Goal: Task Accomplishment & Management: Use online tool/utility

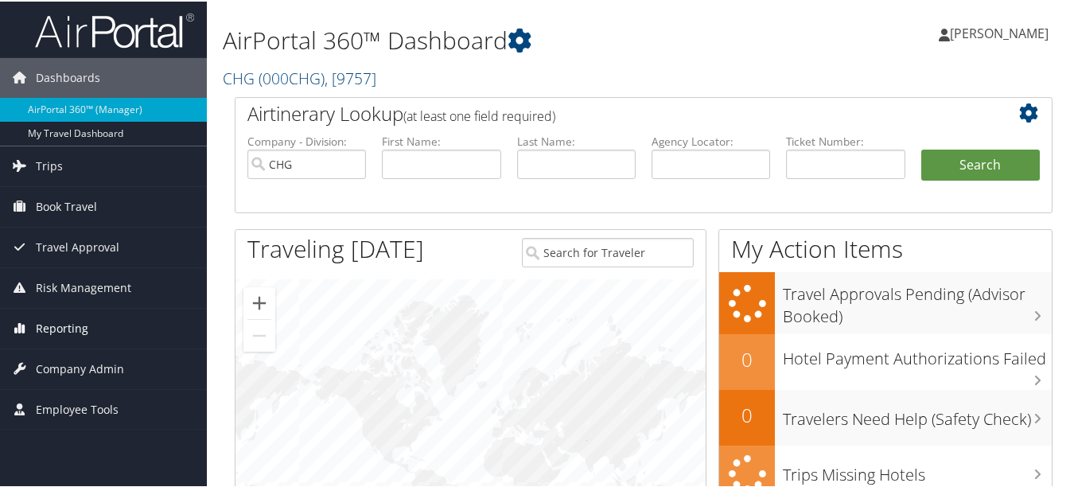
click at [68, 325] on span "Reporting" at bounding box center [62, 327] width 53 height 40
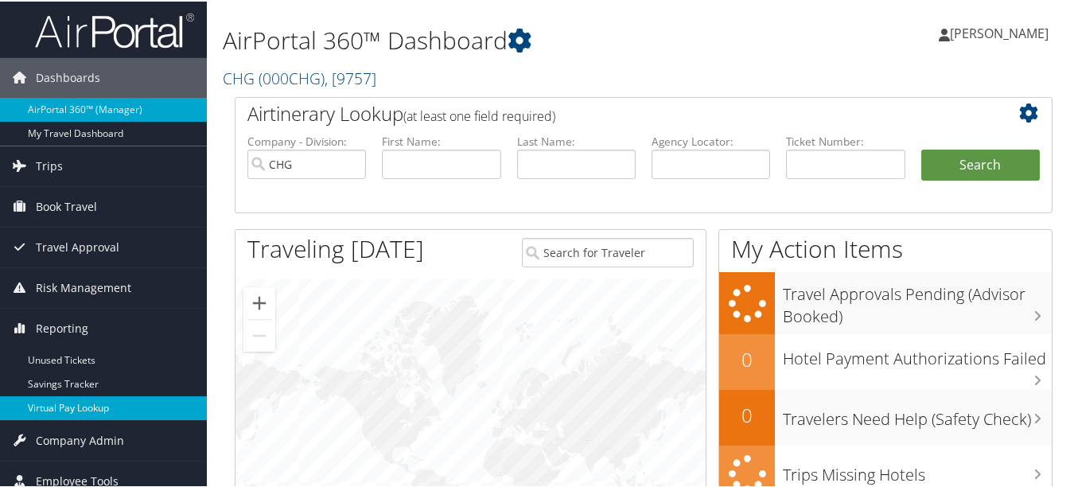
click at [81, 411] on link "Virtual Pay Lookup" at bounding box center [103, 407] width 207 height 24
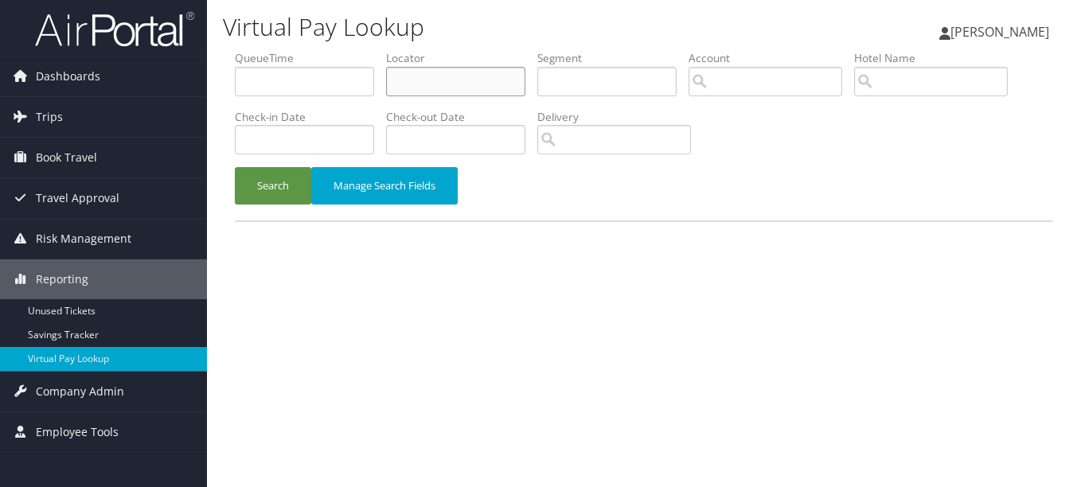
click at [460, 92] on input "text" at bounding box center [455, 81] width 139 height 29
paste input "MKTKPF"
click at [235, 167] on button "Search" at bounding box center [273, 185] width 76 height 37
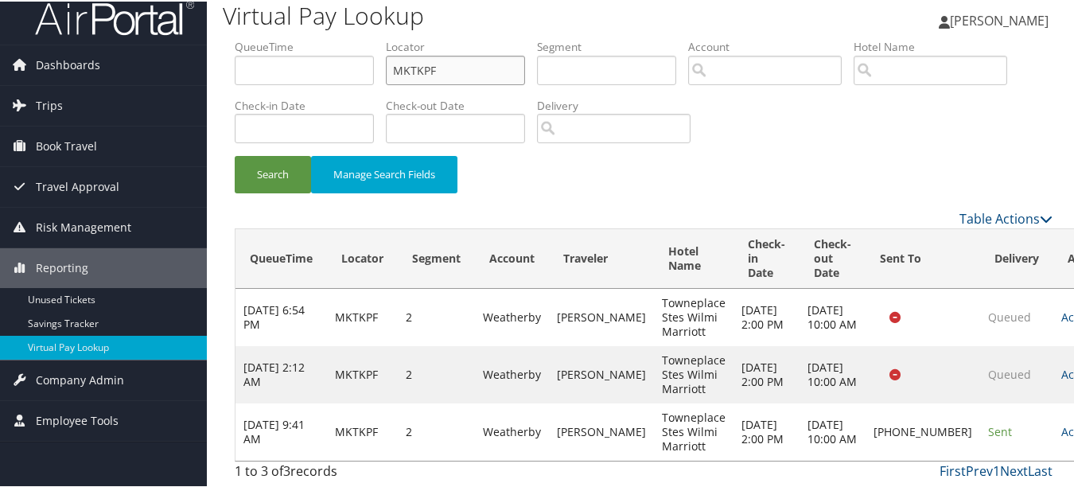
scroll to position [27, 0]
click at [1062, 423] on link "Actions" at bounding box center [1087, 430] width 50 height 15
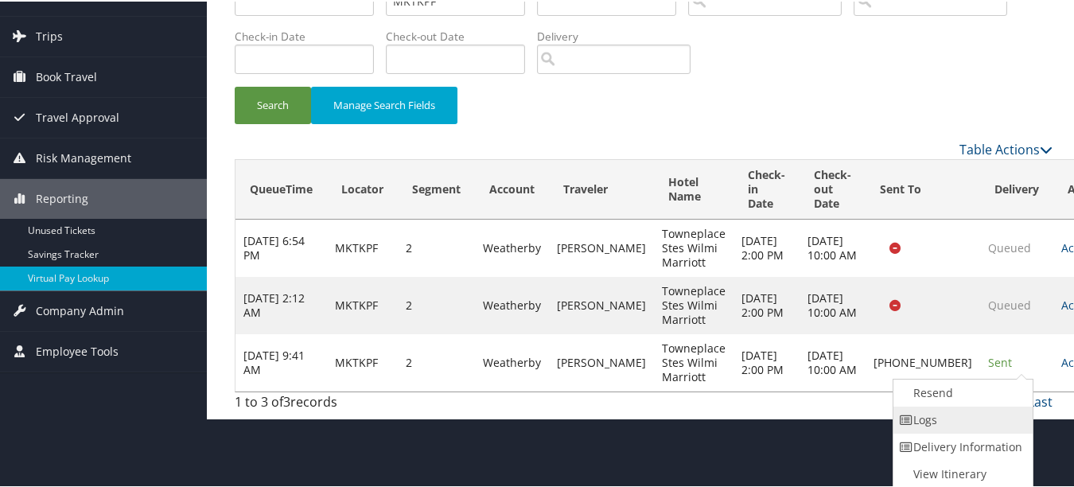
click at [979, 425] on link "Logs" at bounding box center [962, 418] width 136 height 27
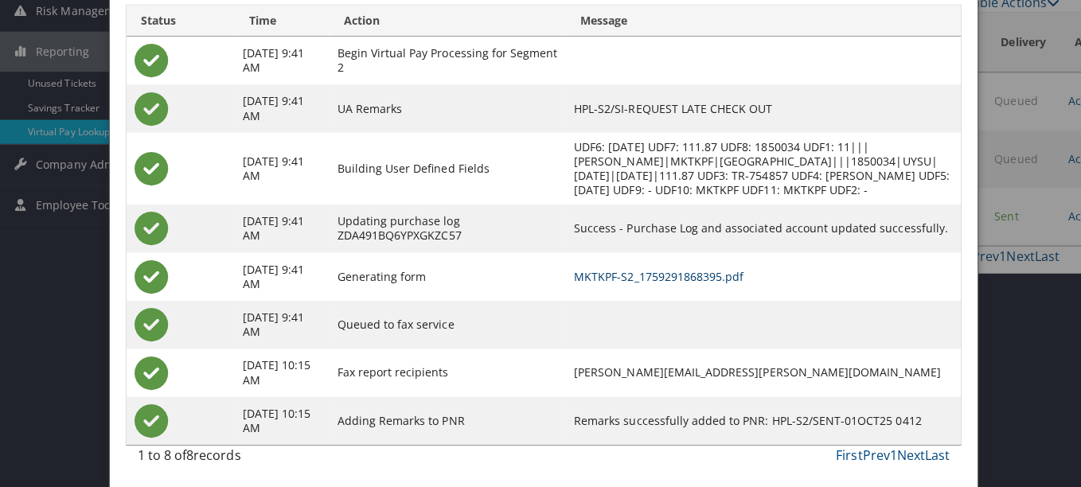
scroll to position [0, 0]
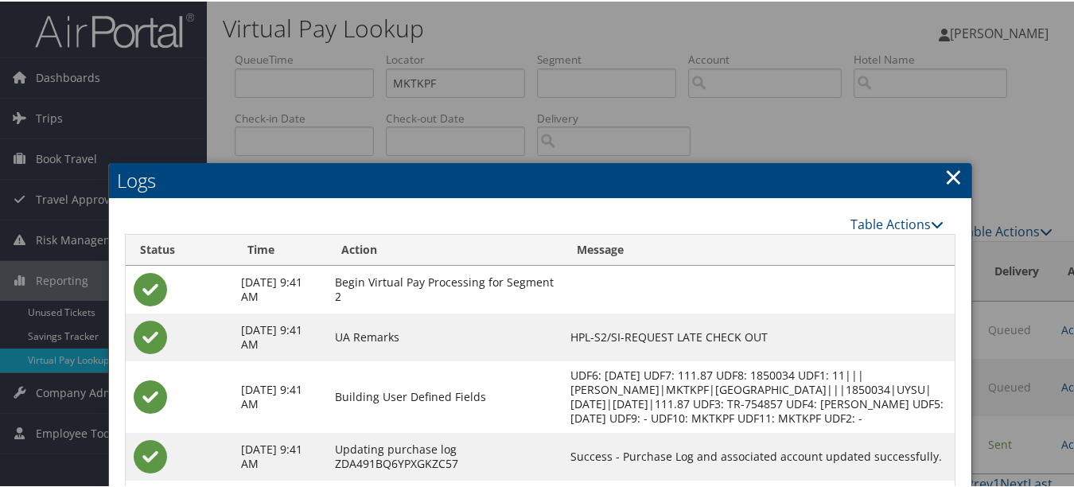
click at [950, 177] on link "×" at bounding box center [954, 175] width 18 height 32
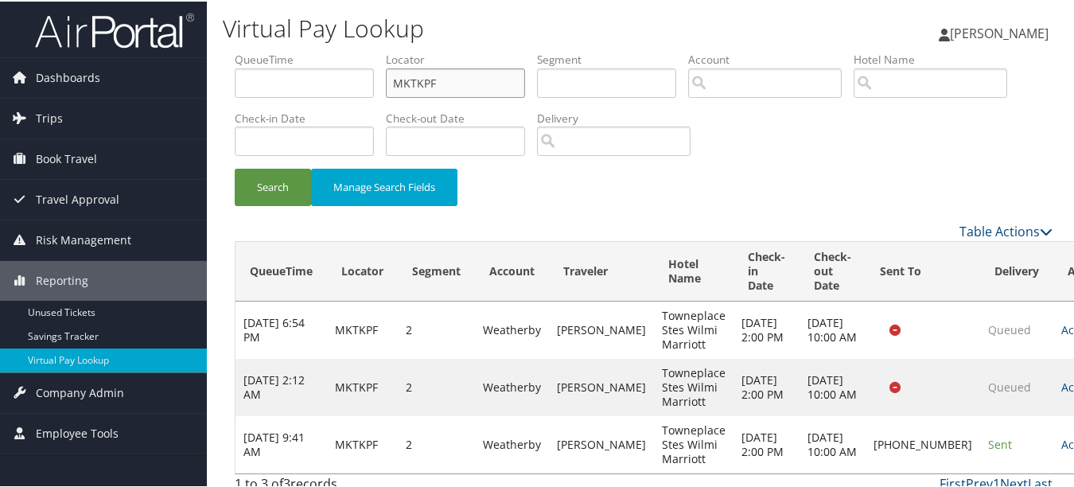
drag, startPoint x: 381, startPoint y: 80, endPoint x: 345, endPoint y: 80, distance: 35.8
click at [357, 50] on ul "QueueTime Locator MKTKPF Segment Account Traveler Hotel Name Check-in Date Chec…" at bounding box center [644, 50] width 818 height 0
paste input "GHWAWV"
click at [235, 167] on button "Search" at bounding box center [273, 185] width 76 height 37
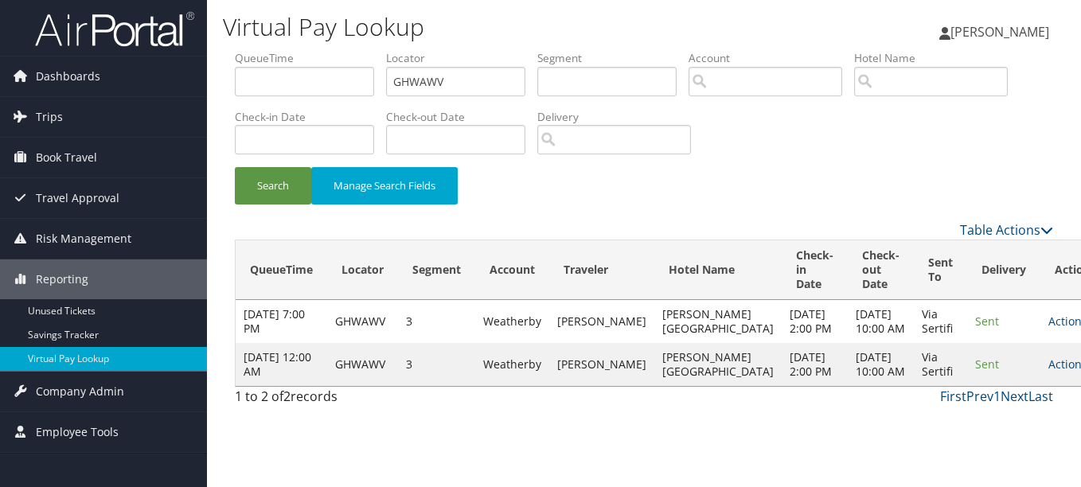
click at [1048, 372] on link "Actions" at bounding box center [1073, 364] width 50 height 15
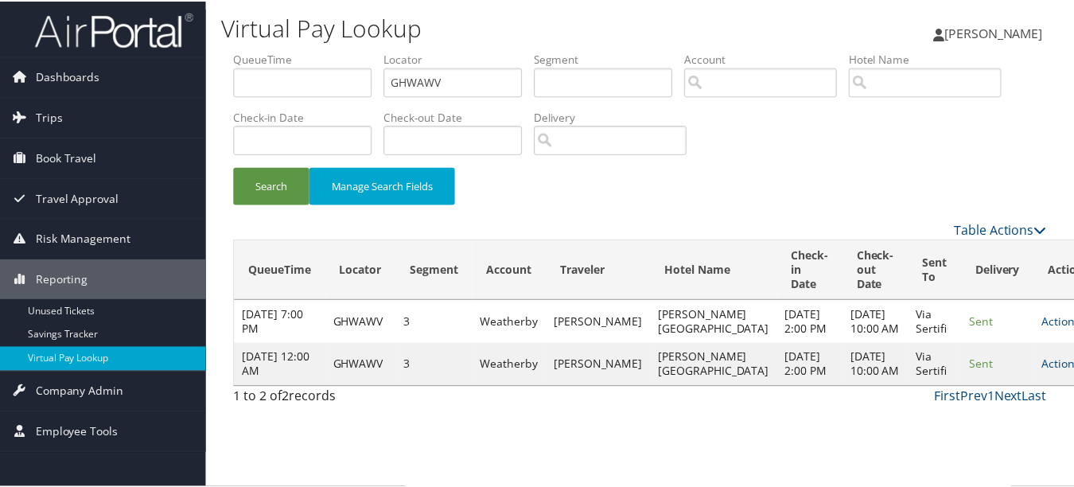
scroll to position [41, 0]
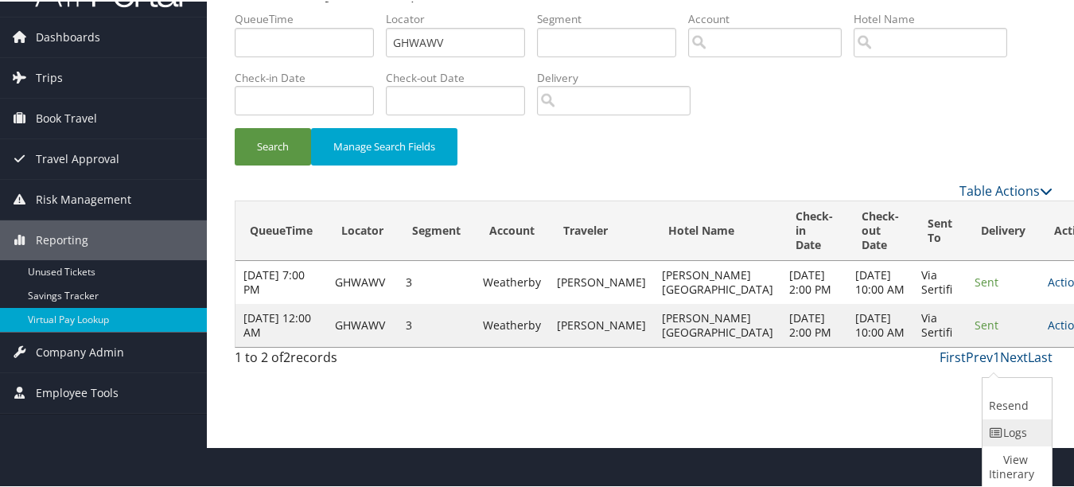
click at [1011, 425] on link "Logs" at bounding box center [1015, 431] width 65 height 27
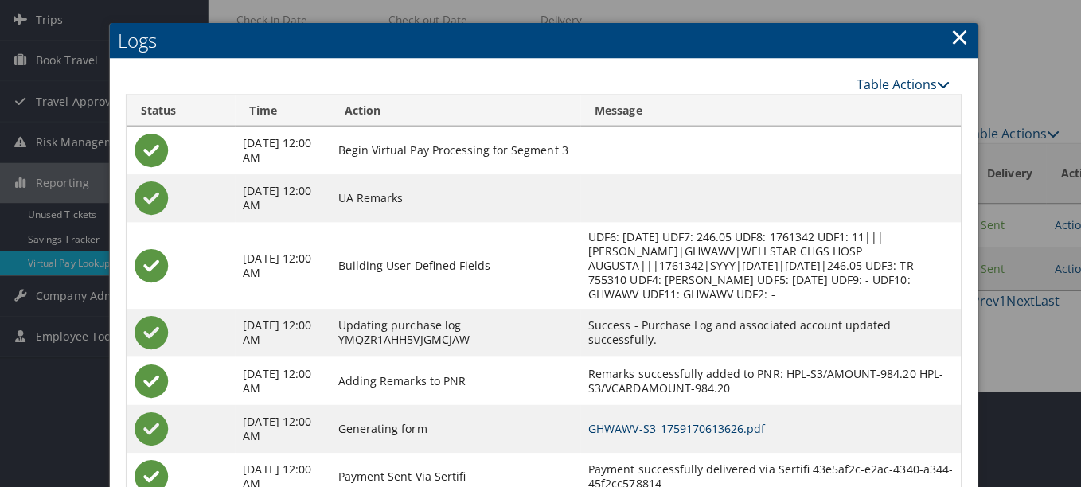
scroll to position [0, 0]
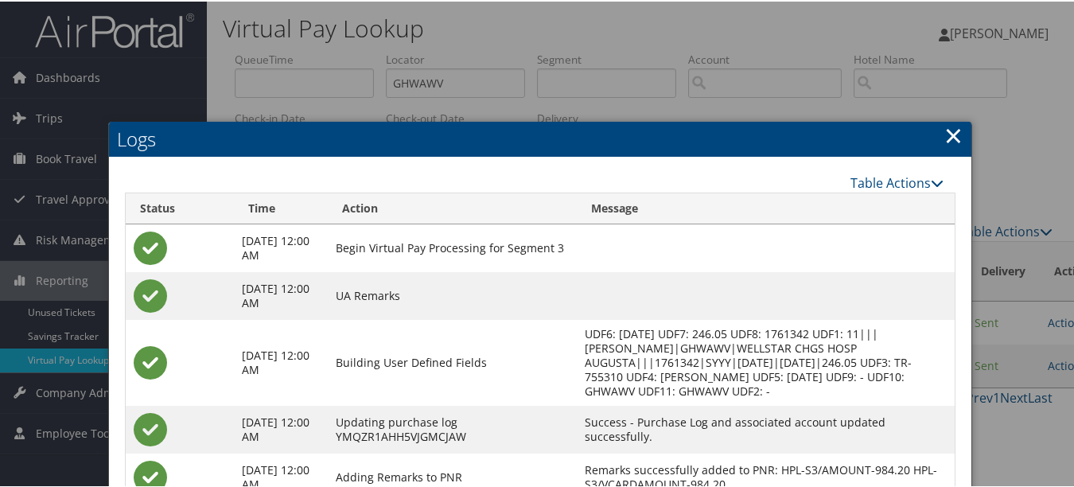
click at [945, 142] on link "×" at bounding box center [954, 134] width 18 height 32
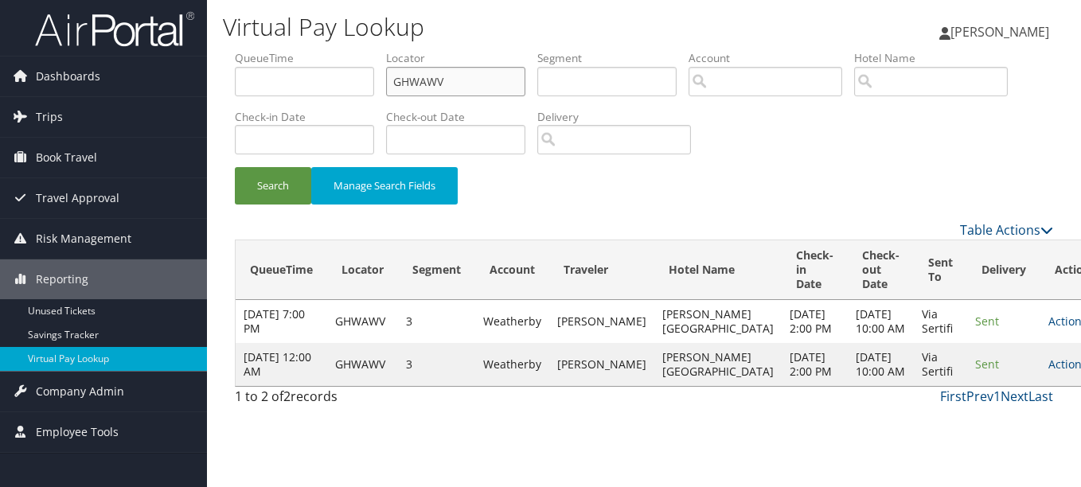
drag, startPoint x: 485, startPoint y: 80, endPoint x: 372, endPoint y: 76, distance: 112.3
click at [377, 50] on ul "QueueTime Locator GHWAWV Segment Account Traveler Hotel Name Check-in Date Chec…" at bounding box center [644, 50] width 818 height 0
paste input "CEFQJR"
click at [235, 167] on button "Search" at bounding box center [273, 185] width 76 height 37
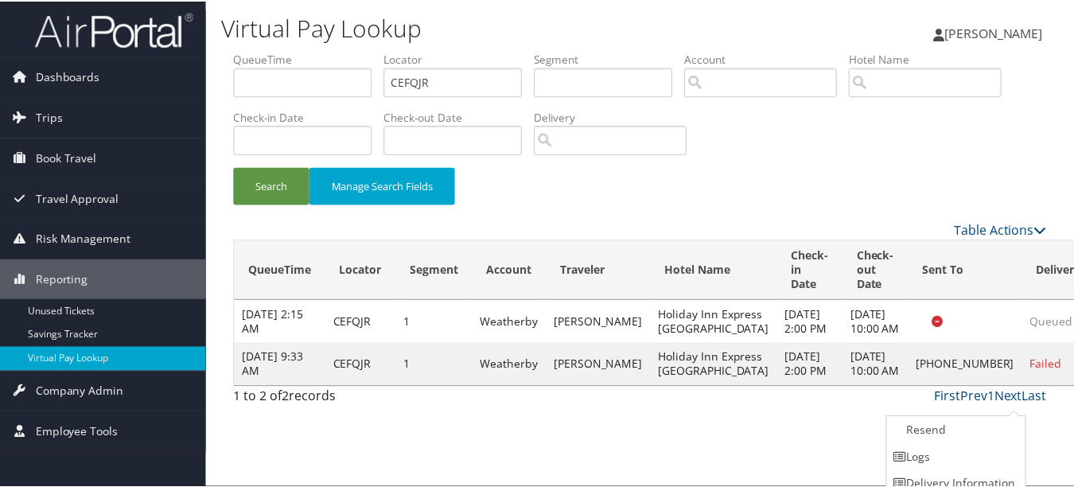
scroll to position [39, 0]
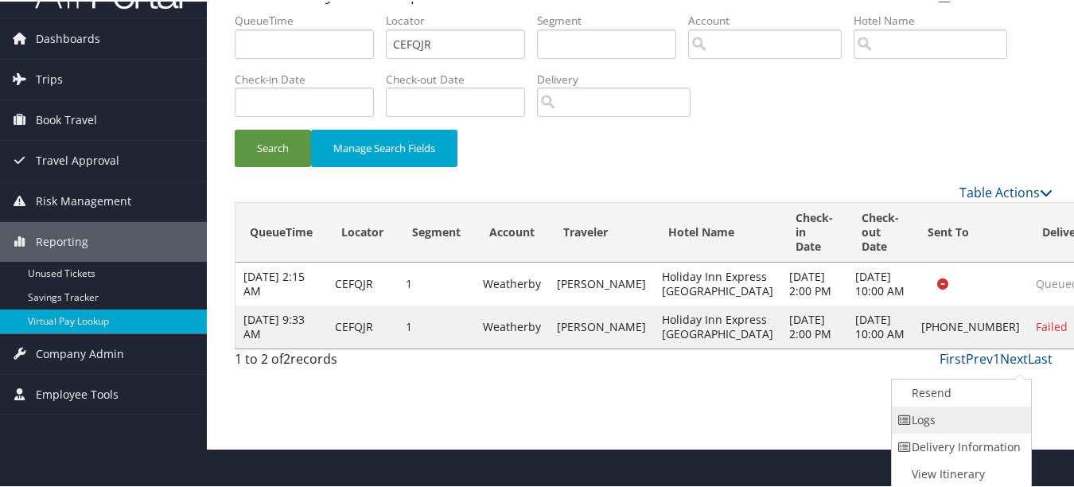
click at [1017, 413] on link "Logs" at bounding box center [960, 418] width 136 height 27
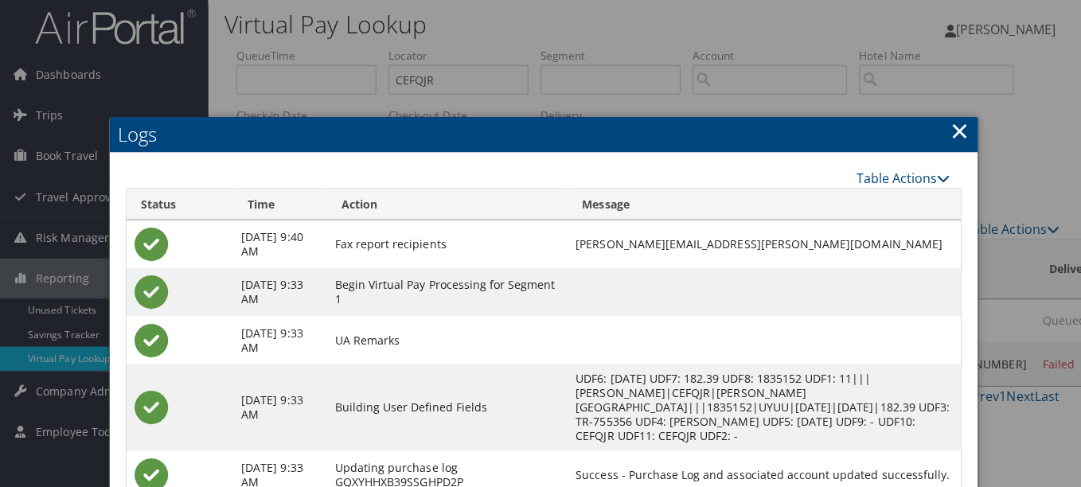
scroll to position [0, 0]
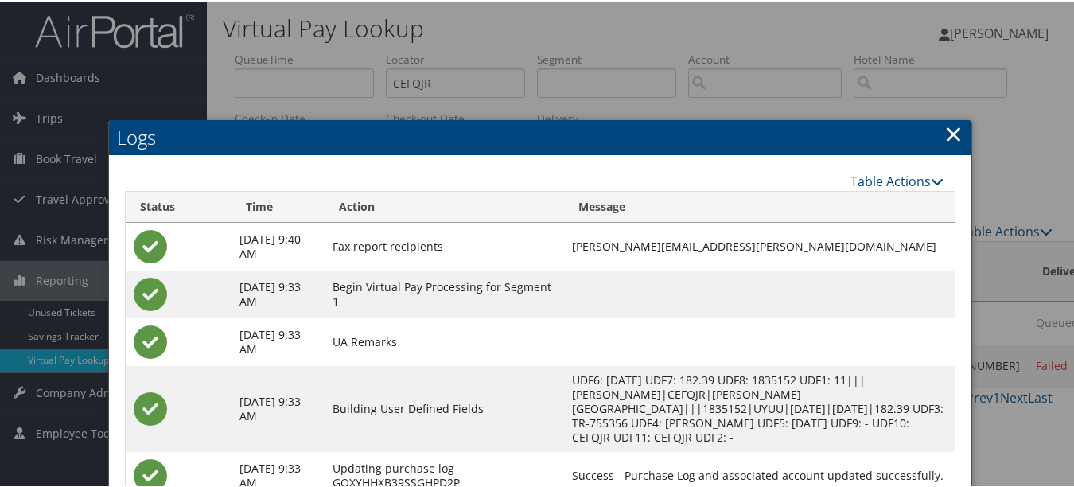
click at [953, 142] on link "×" at bounding box center [954, 132] width 18 height 32
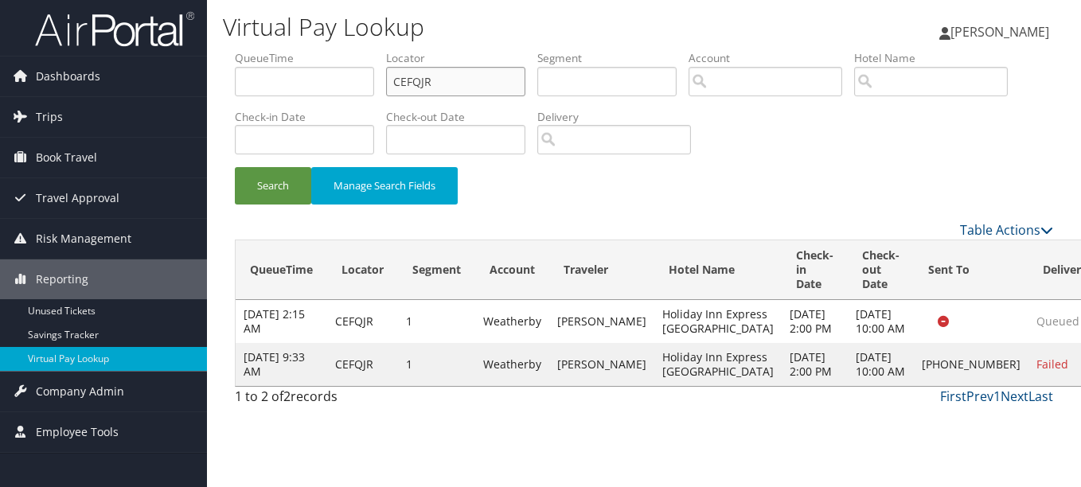
drag, startPoint x: 446, startPoint y: 92, endPoint x: 322, endPoint y: 92, distance: 124.1
click at [324, 50] on ul "QueueTime Locator CEFQJR Segment Account Traveler Hotel Name Check-in Date Chec…" at bounding box center [644, 50] width 818 height 0
paste input "EGBJBM"
click at [235, 167] on button "Search" at bounding box center [273, 185] width 76 height 37
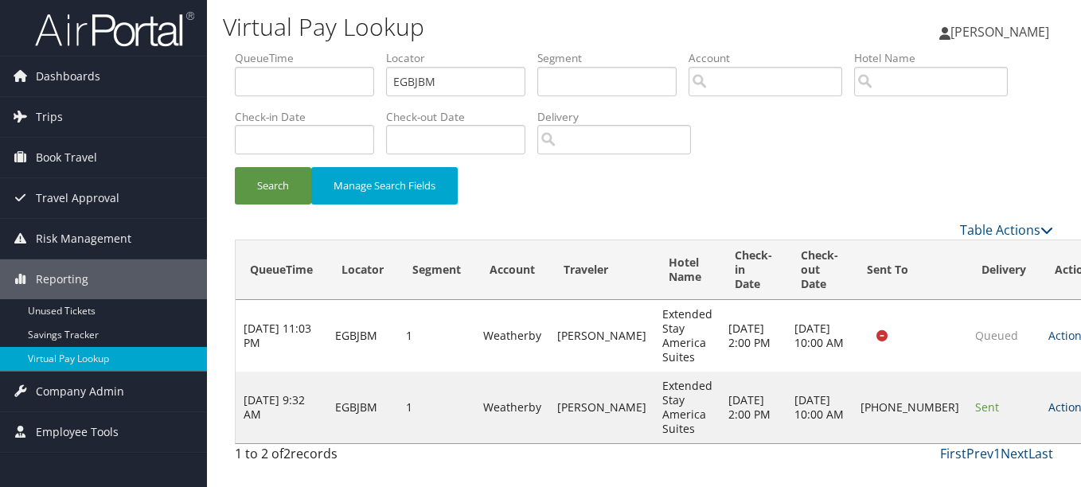
click at [1048, 406] on link "Actions" at bounding box center [1073, 406] width 50 height 15
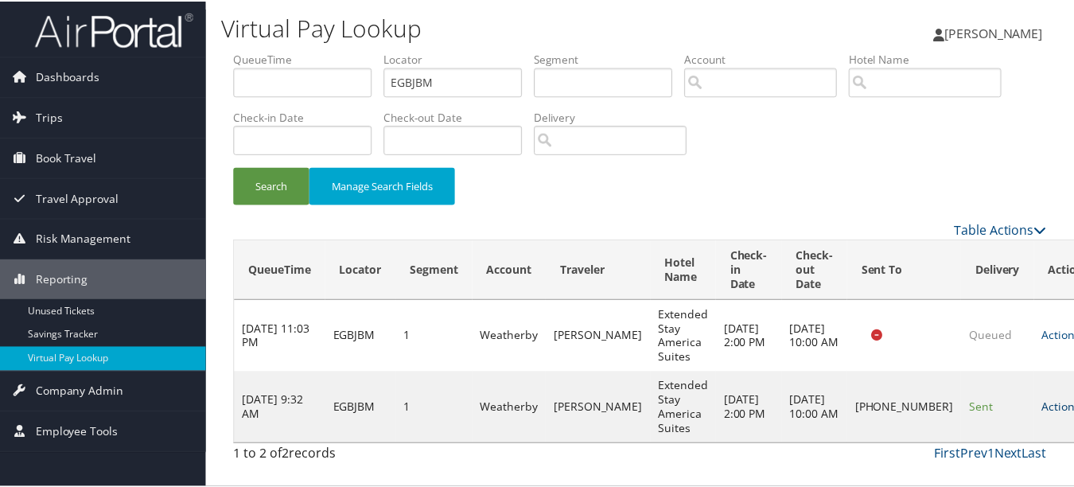
scroll to position [39, 0]
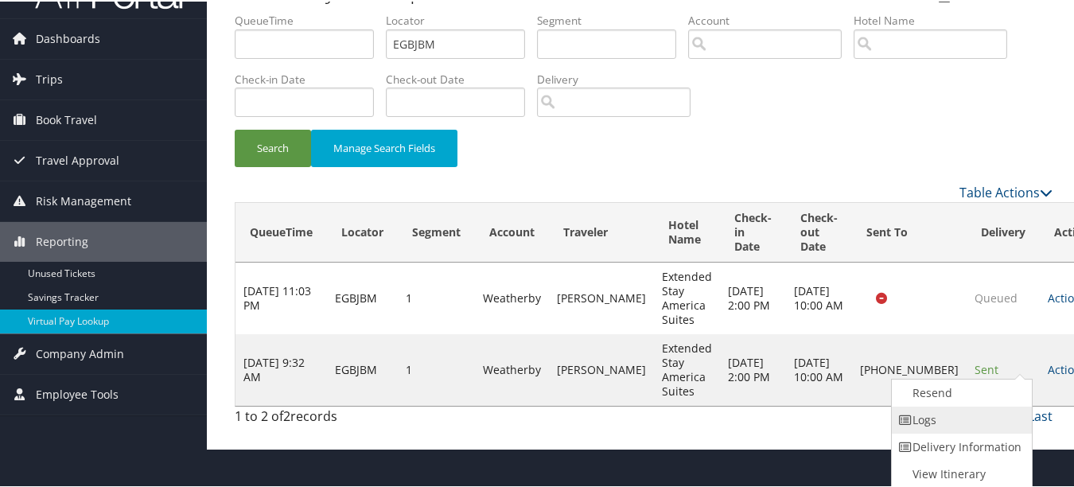
click at [929, 422] on link "Logs" at bounding box center [960, 418] width 136 height 27
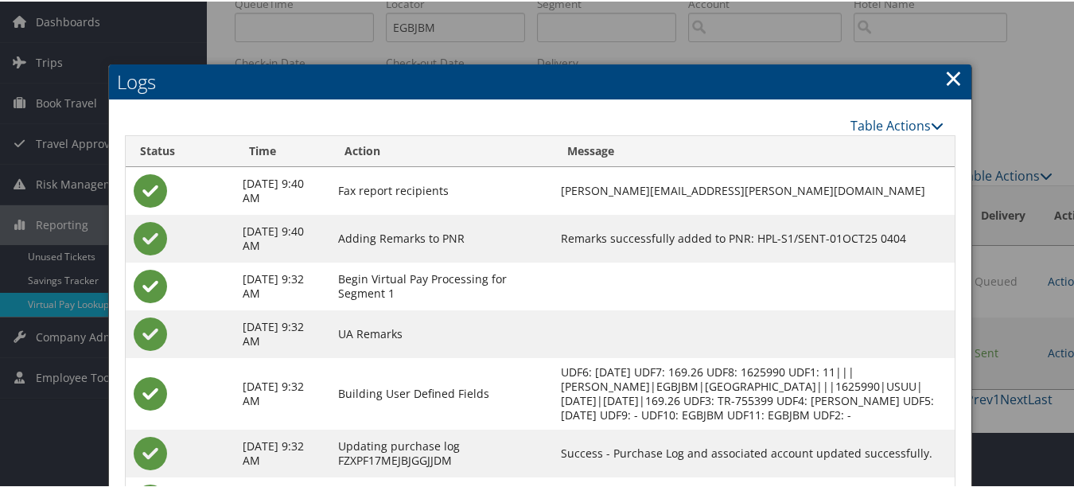
scroll to position [0, 0]
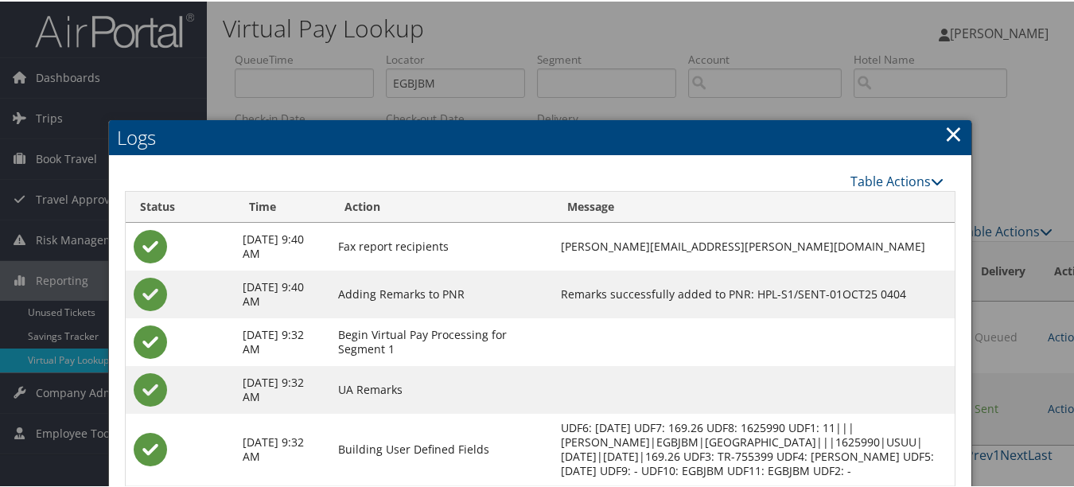
click at [954, 124] on link "×" at bounding box center [954, 132] width 18 height 32
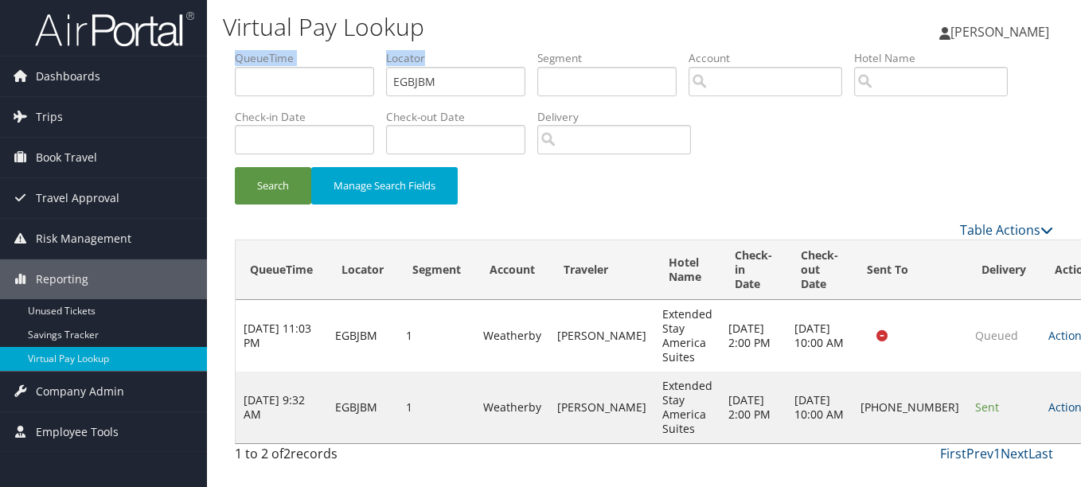
drag, startPoint x: 470, startPoint y: 64, endPoint x: 365, endPoint y: 76, distance: 105.7
click at [365, 50] on ul "QueueTime Locator EGBJBM Segment Account Traveler Hotel Name Check-in Date Chec…" at bounding box center [644, 50] width 818 height 0
drag, startPoint x: 481, startPoint y: 76, endPoint x: 267, endPoint y: 76, distance: 214.9
click at [267, 50] on ul "QueueTime Locator EGBJBM Segment Account Traveler Hotel Name Check-in Date Chec…" at bounding box center [644, 50] width 818 height 0
paste input "YOHERT"
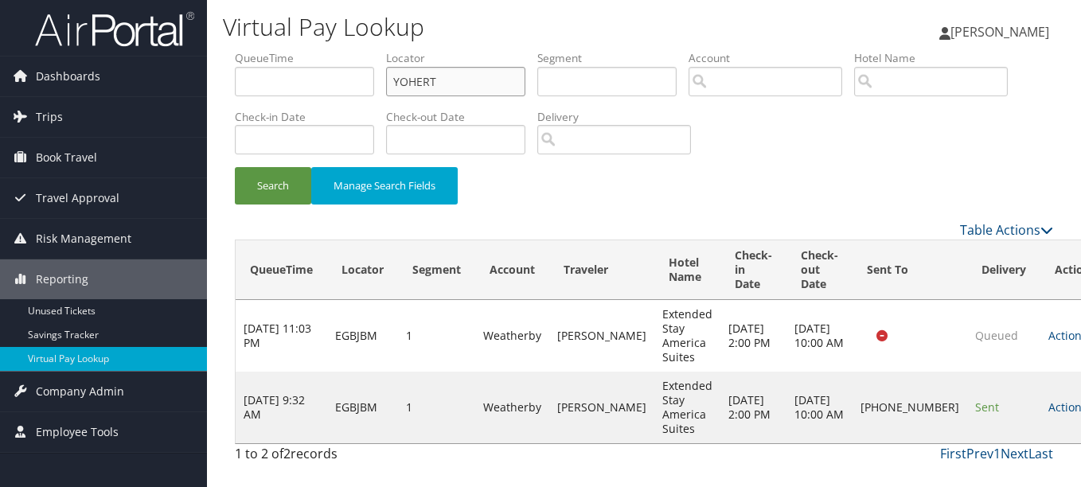
click at [235, 167] on button "Search" at bounding box center [273, 185] width 76 height 37
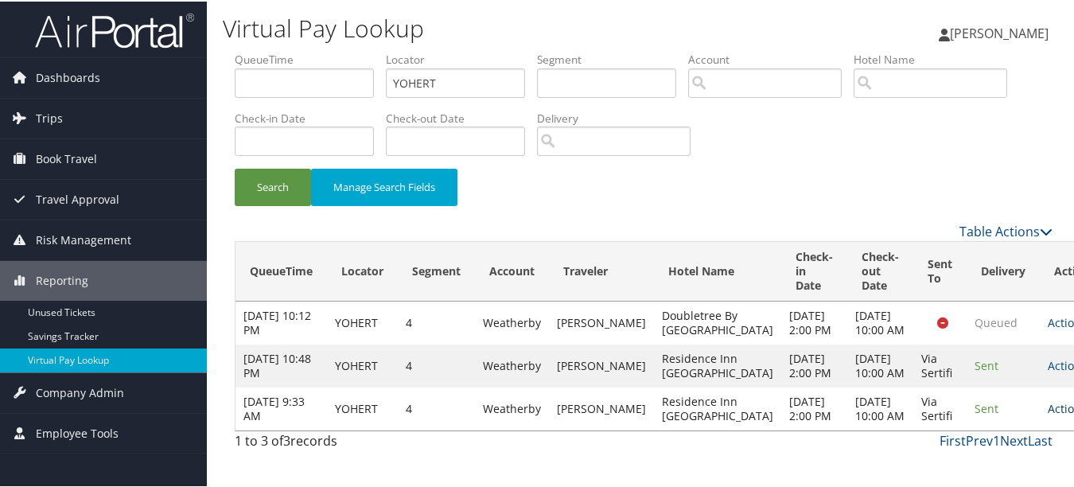
click at [1048, 415] on link "Actions" at bounding box center [1073, 406] width 50 height 15
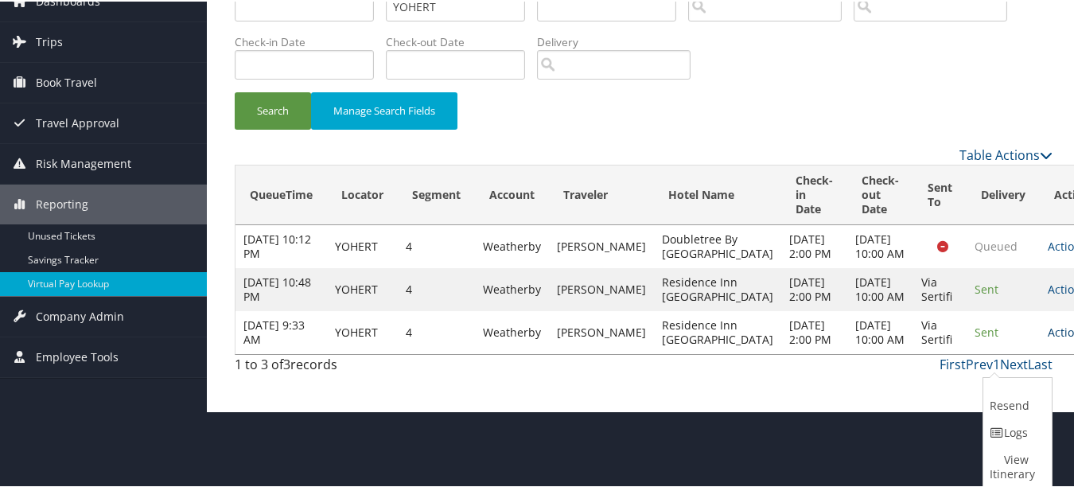
click at [994, 428] on icon at bounding box center [997, 431] width 14 height 11
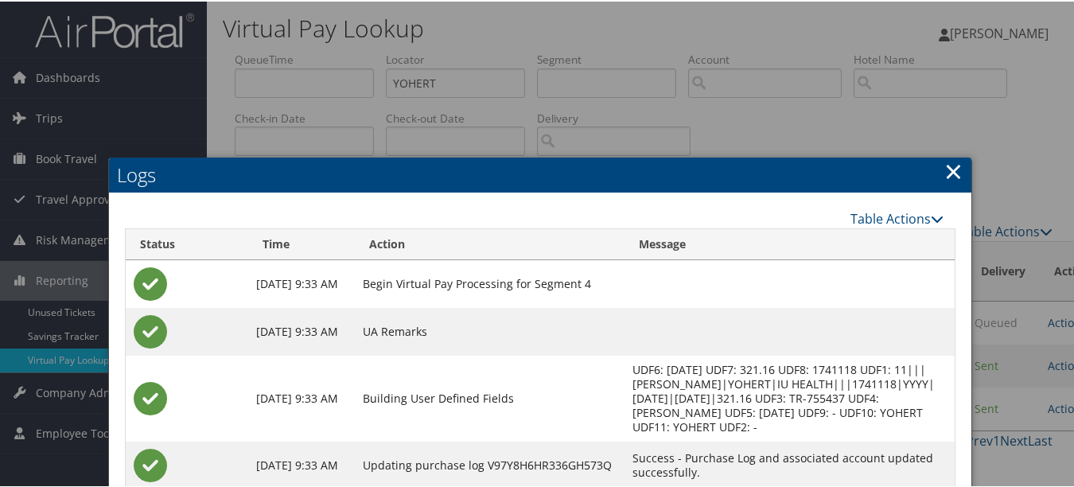
click at [945, 165] on link "×" at bounding box center [954, 170] width 18 height 32
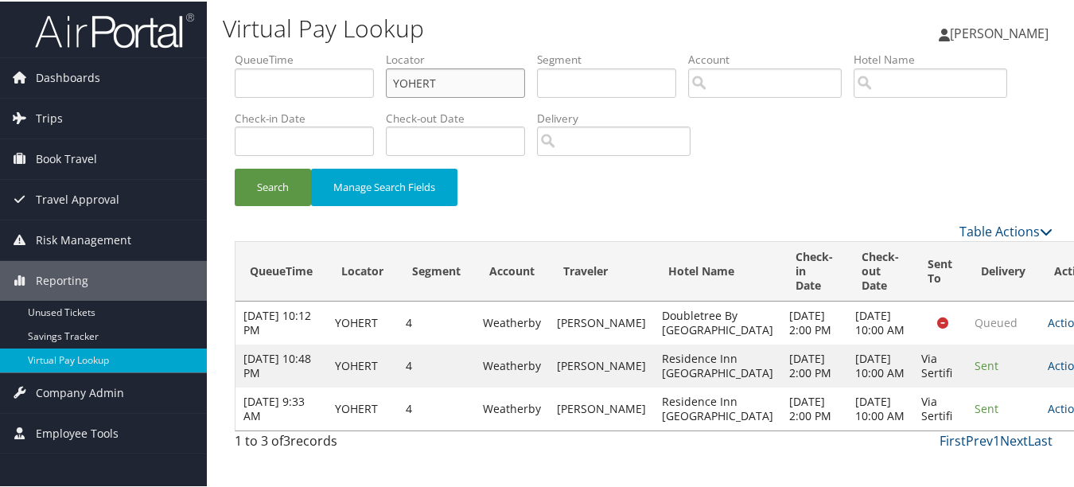
drag, startPoint x: 462, startPoint y: 79, endPoint x: 378, endPoint y: 76, distance: 84.4
click at [388, 50] on ul "QueueTime Locator YOHERT Segment Account Traveler Hotel Name Check-in Date Chec…" at bounding box center [644, 50] width 818 height 0
paste input "SSPGED"
click at [235, 167] on button "Search" at bounding box center [273, 185] width 76 height 37
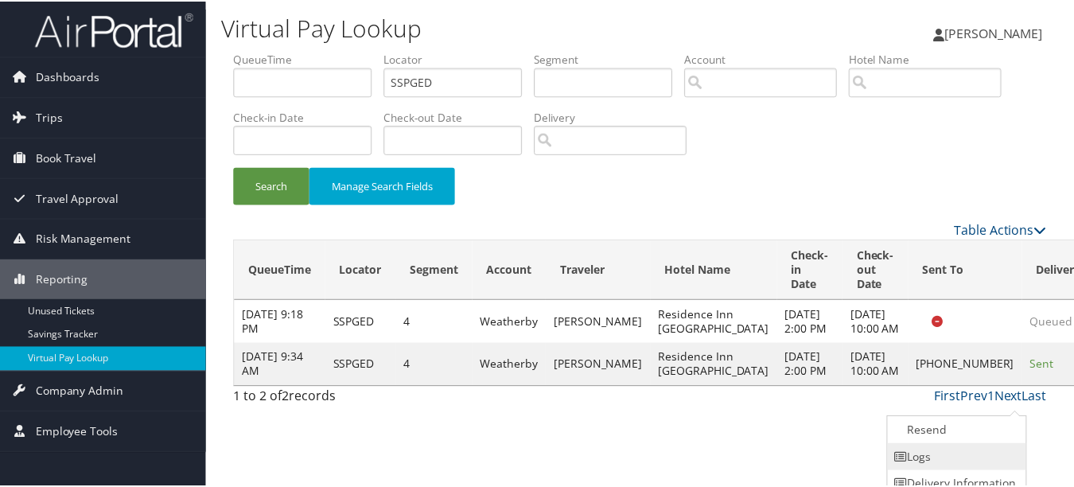
scroll to position [39, 0]
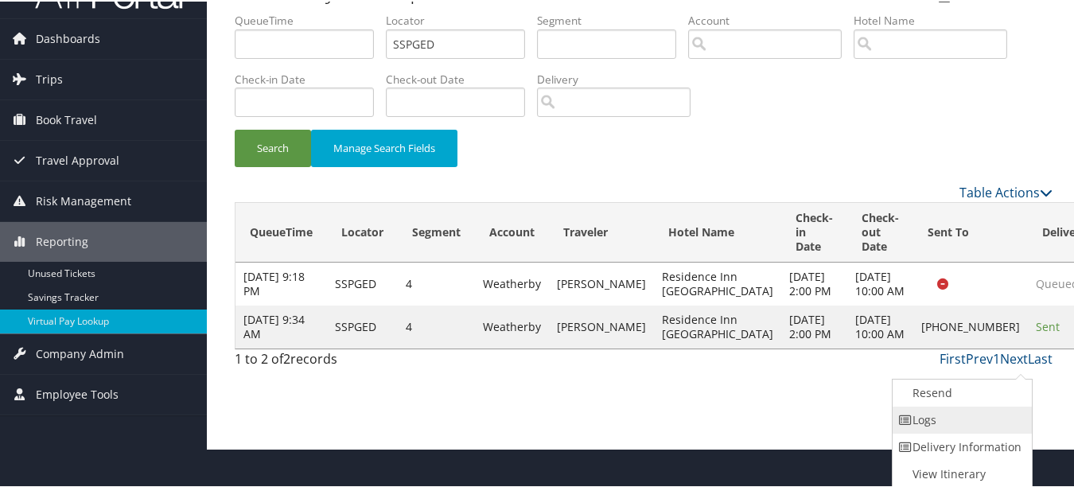
click at [1003, 407] on link "Logs" at bounding box center [961, 418] width 136 height 27
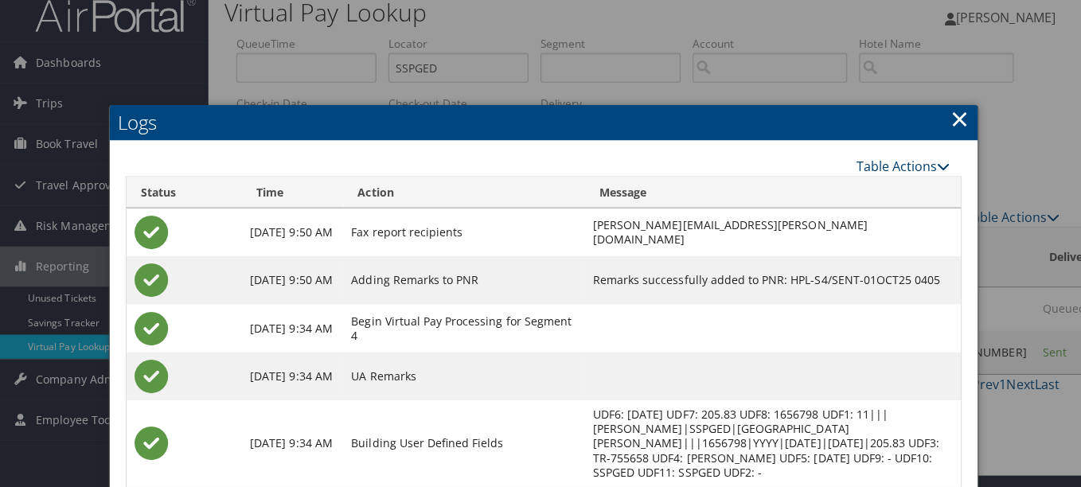
scroll to position [0, 0]
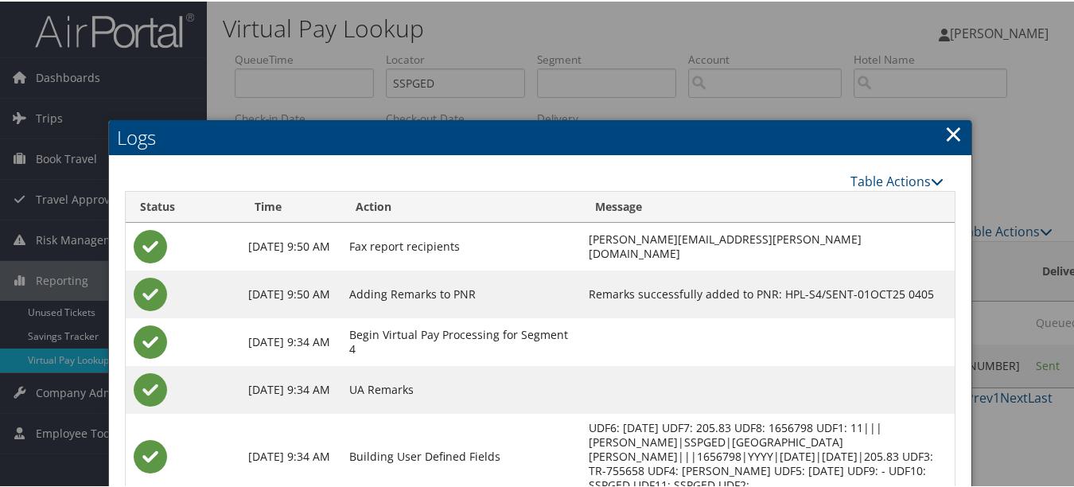
click at [956, 134] on link "×" at bounding box center [954, 132] width 18 height 32
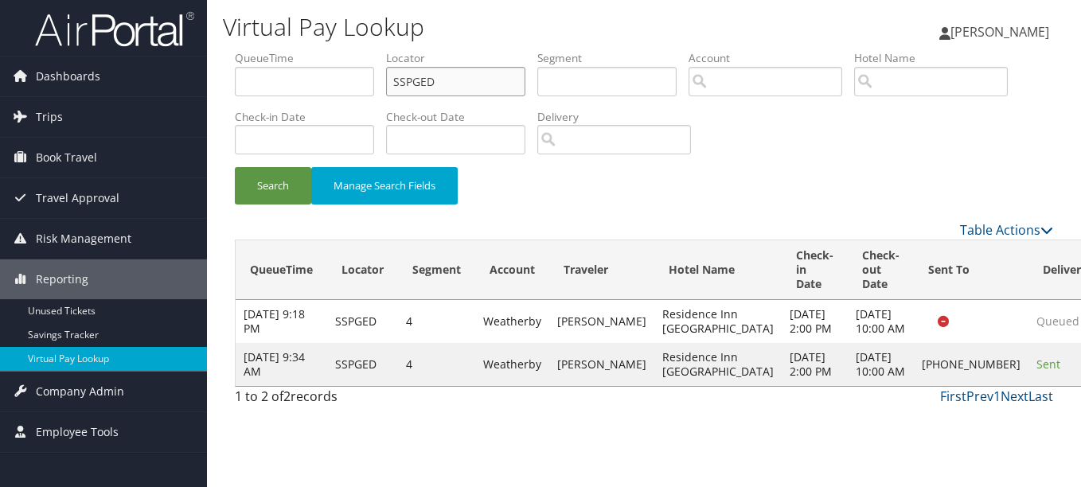
paste input "HCCIJY"
drag, startPoint x: 513, startPoint y: 93, endPoint x: 380, endPoint y: 93, distance: 132.9
click at [380, 50] on ul "QueueTime Locator HCCIJY Segment Account Traveler Hotel Name Check-in Date Chec…" at bounding box center [644, 50] width 818 height 0
type input "HCCIJY"
click at [235, 167] on button "Search" at bounding box center [273, 185] width 76 height 37
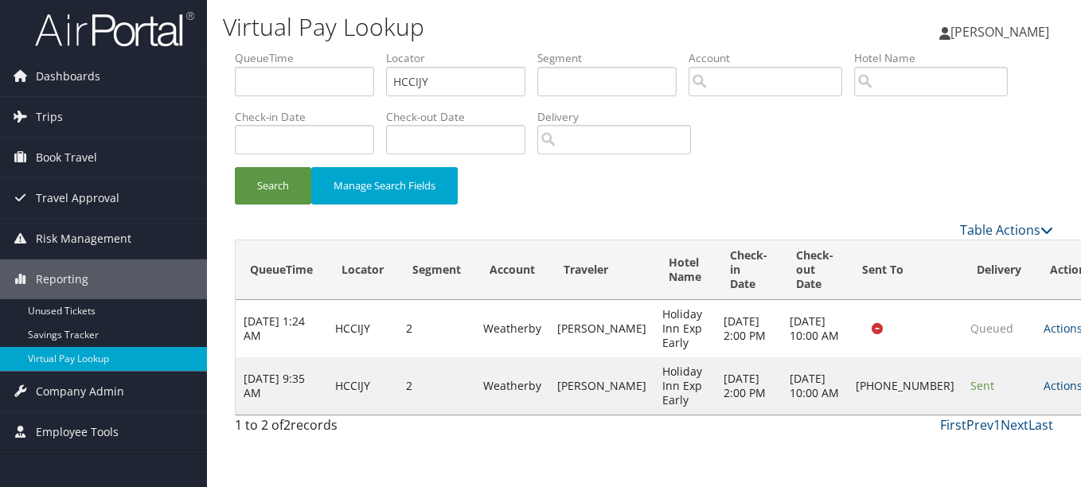
click at [1035, 384] on td "Actions Resend Logs Delivery Information View Itinerary" at bounding box center [1070, 385] width 70 height 57
click at [1043, 393] on link "Actions" at bounding box center [1068, 385] width 50 height 15
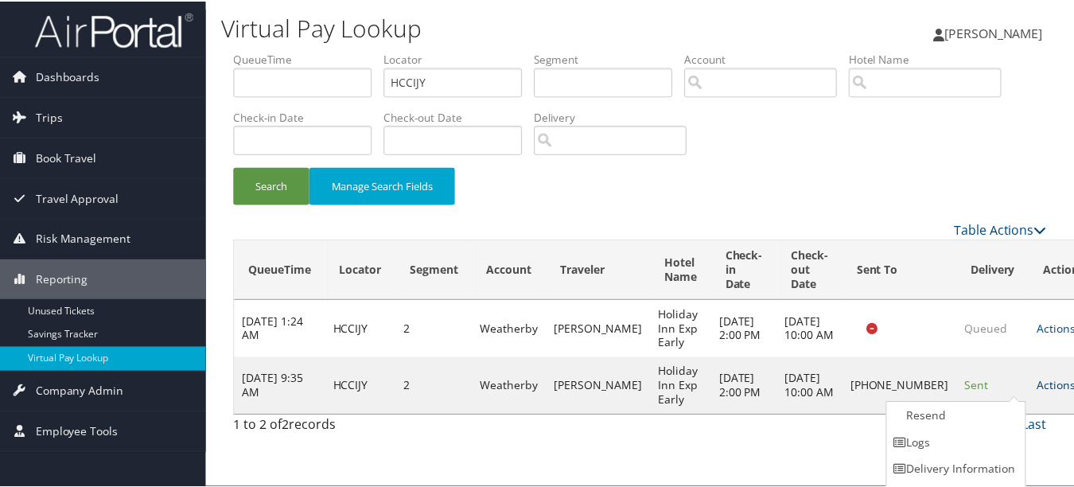
scroll to position [25, 0]
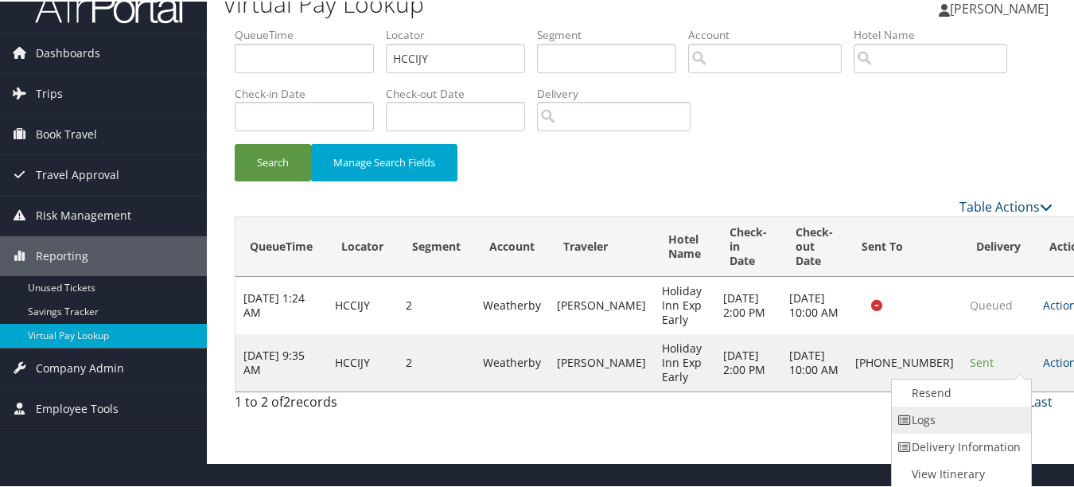
click at [988, 411] on link "Logs" at bounding box center [960, 418] width 136 height 27
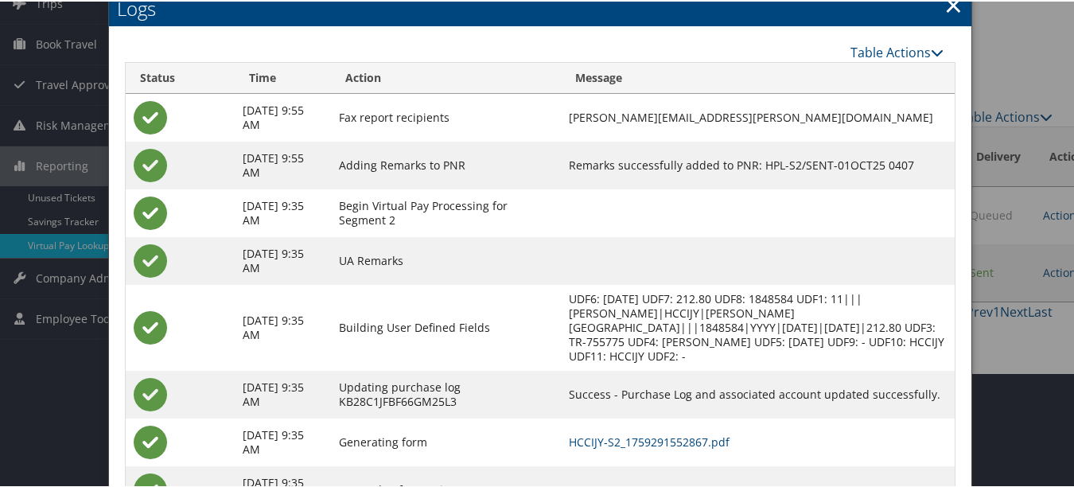
scroll to position [185, 0]
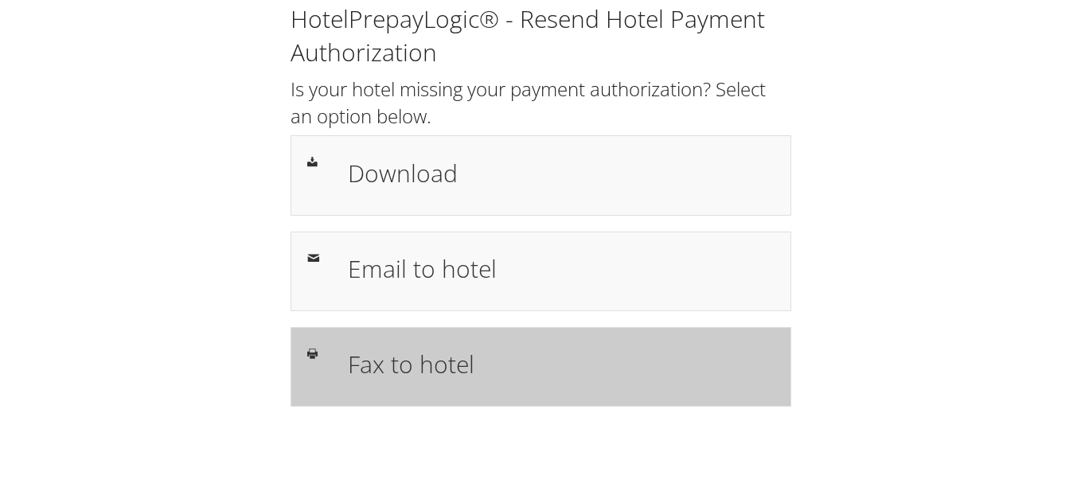
click at [453, 350] on h1 "Fax to hotel" at bounding box center [561, 364] width 427 height 36
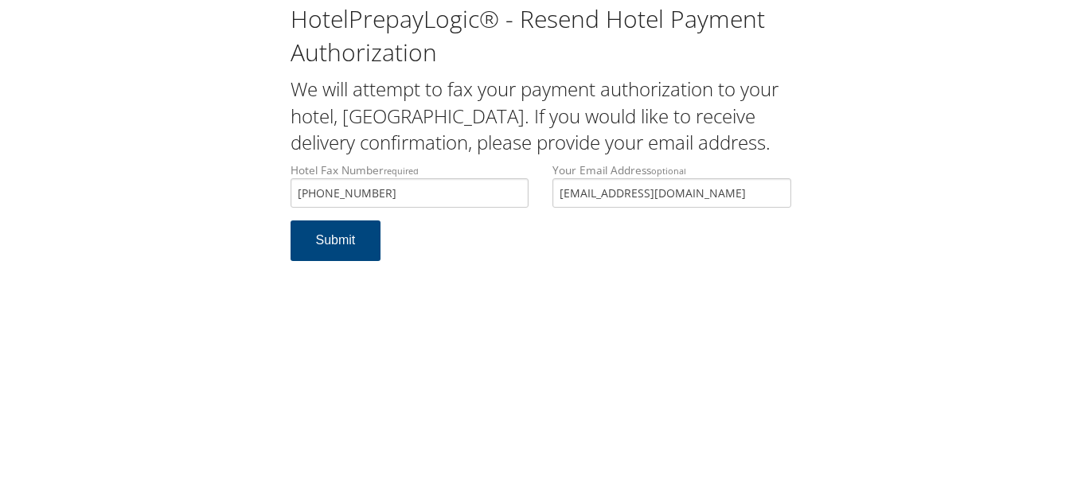
click at [511, 217] on div "Hotel Fax Number required [PHONE_NUMBER] Hotel fax number is required Your Emai…" at bounding box center [541, 191] width 524 height 58
click at [290, 220] on button "Submit" at bounding box center [335, 240] width 91 height 41
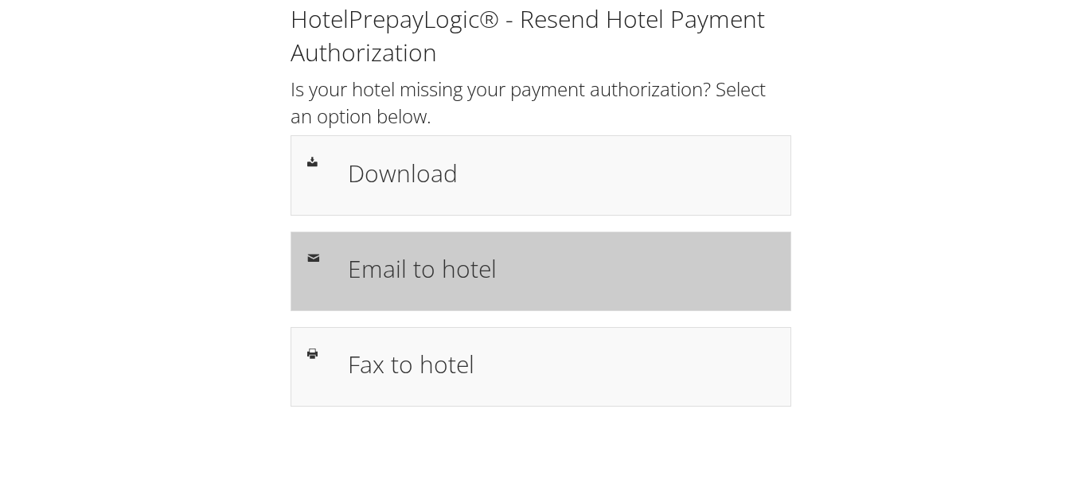
click at [557, 286] on div "Email to hotel" at bounding box center [561, 271] width 450 height 46
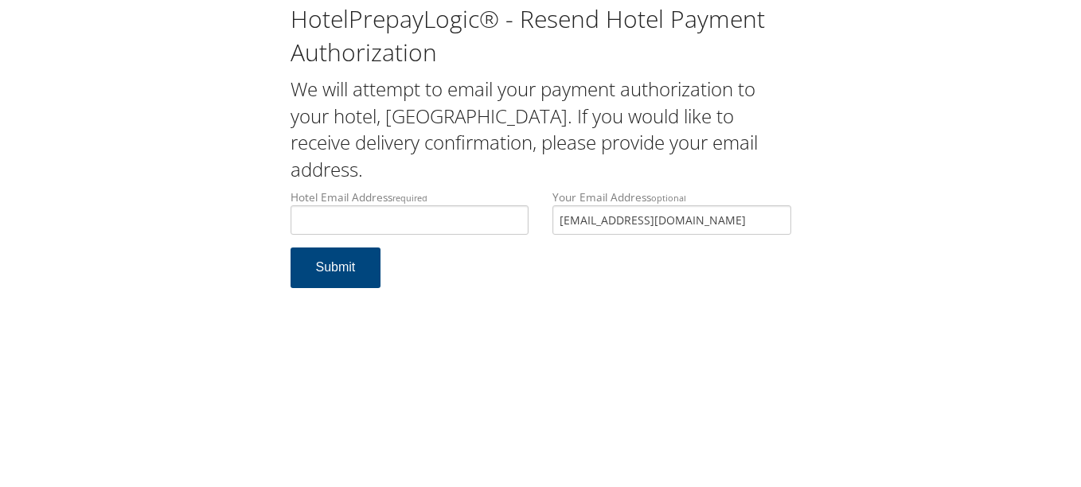
click at [547, 220] on div "Your Email Address optional PAREEKNAMITA@HOTMAIL.COM" at bounding box center [671, 218] width 263 height 58
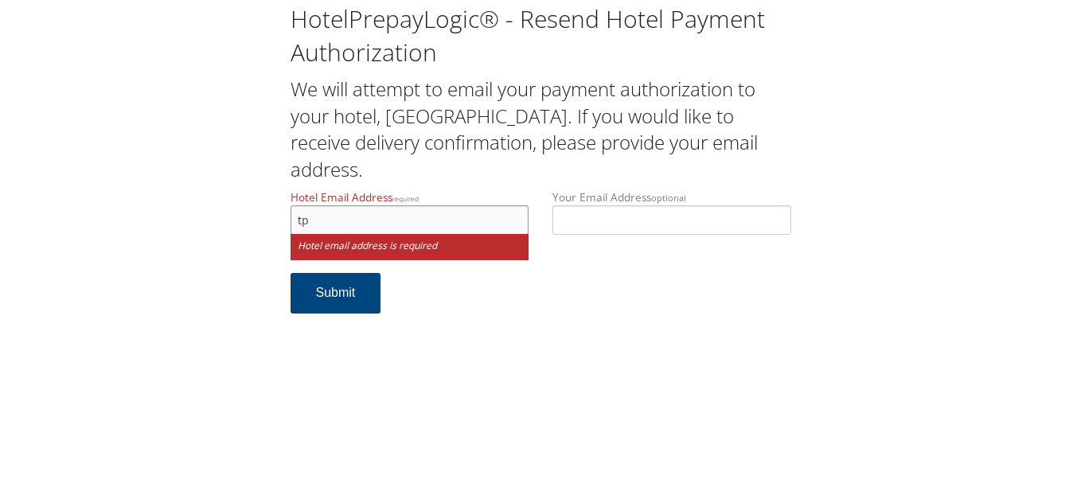
type input "t"
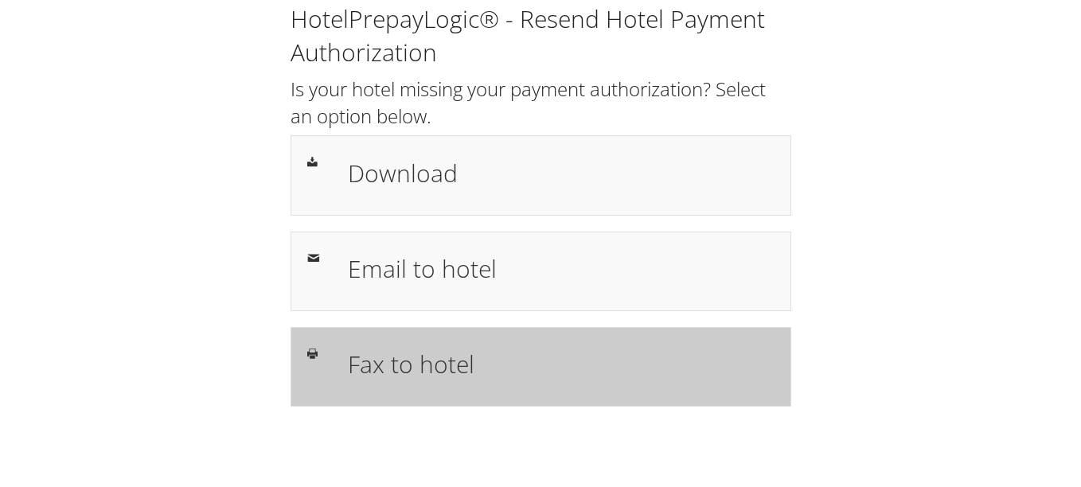
click at [524, 372] on h1 "Fax to hotel" at bounding box center [561, 364] width 427 height 36
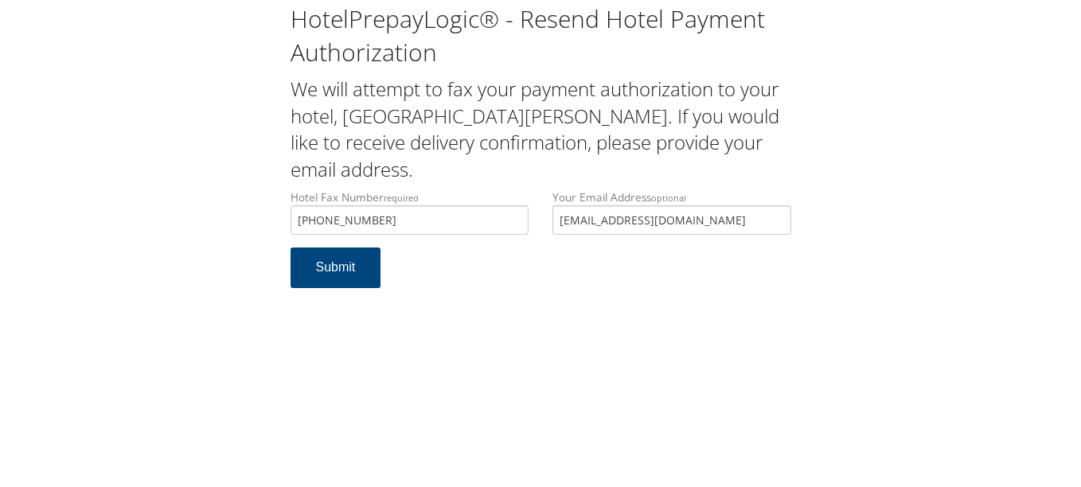
click at [549, 220] on div "Your Email Address optional [EMAIL_ADDRESS][DOMAIN_NAME]" at bounding box center [671, 218] width 263 height 58
click at [290, 247] on button "Submit" at bounding box center [335, 267] width 91 height 41
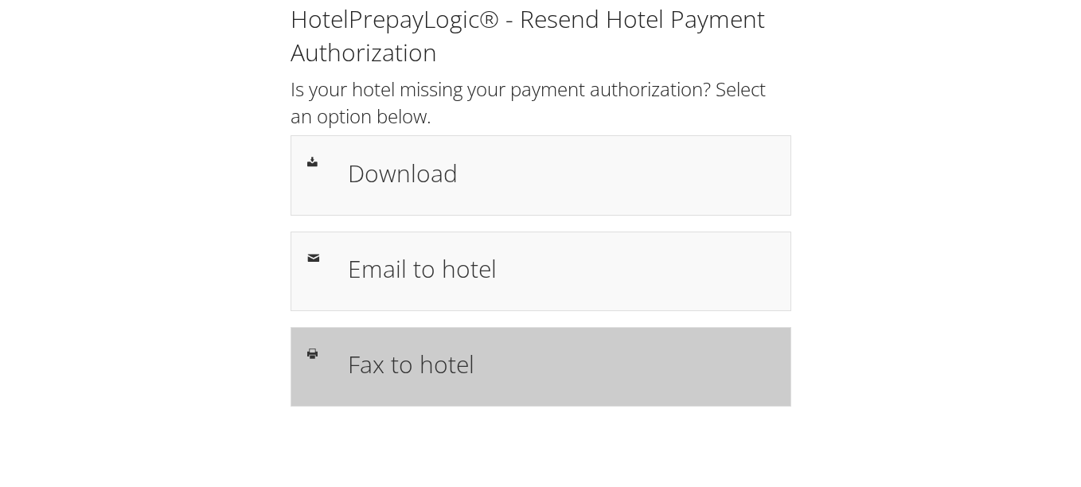
click at [501, 338] on div "Fax to hotel" at bounding box center [540, 367] width 501 height 80
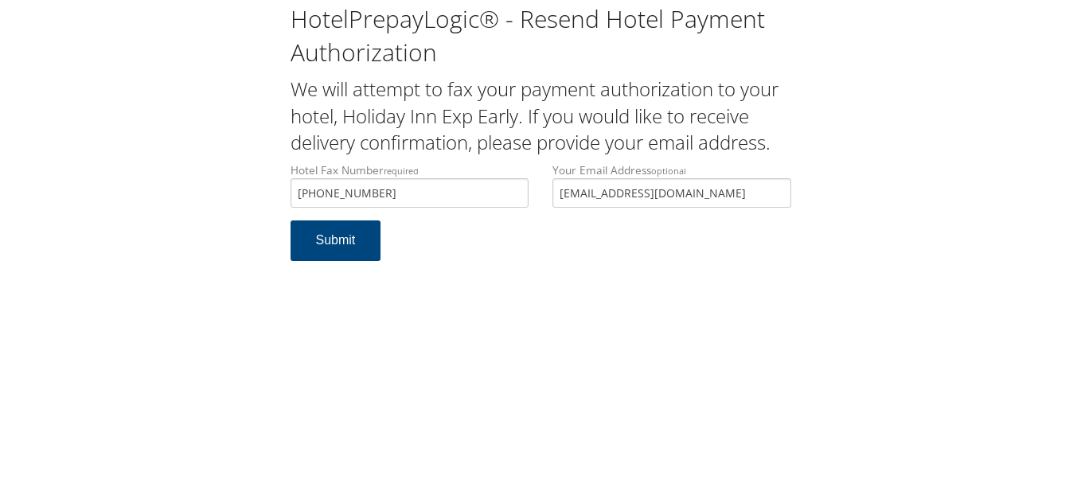
click at [547, 188] on div "Your Email Address optional [EMAIL_ADDRESS][DOMAIN_NAME]" at bounding box center [671, 191] width 263 height 58
click at [537, 245] on form "Hotel Fax Number required +1 (325) 641-1015 Hotel fax number is required Your E…" at bounding box center [540, 219] width 501 height 115
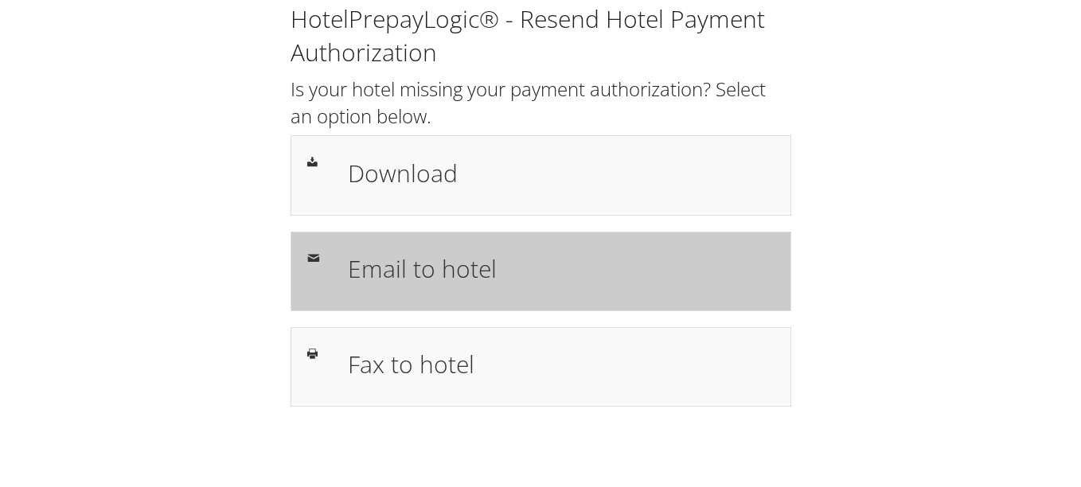
click at [395, 272] on h1 "Email to hotel" at bounding box center [561, 269] width 427 height 36
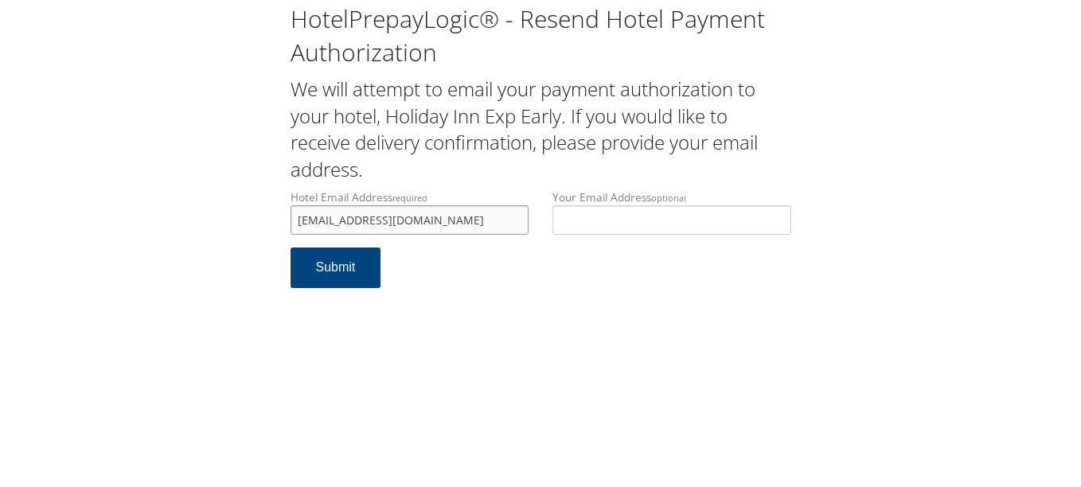
type input "[EMAIL_ADDRESS][DOMAIN_NAME]"
click at [509, 252] on form "Hotel Email Address required [EMAIL_ADDRESS][DOMAIN_NAME] Hotel email address i…" at bounding box center [540, 246] width 501 height 115
click at [360, 271] on button "Submit" at bounding box center [335, 267] width 91 height 41
drag, startPoint x: 435, startPoint y: 222, endPoint x: 276, endPoint y: 222, distance: 159.2
click at [276, 222] on div "HotelPrepayLogic® - Resend Hotel Payment Authorization We will attempt to email…" at bounding box center [540, 152] width 1049 height 304
